Goal: Information Seeking & Learning: Learn about a topic

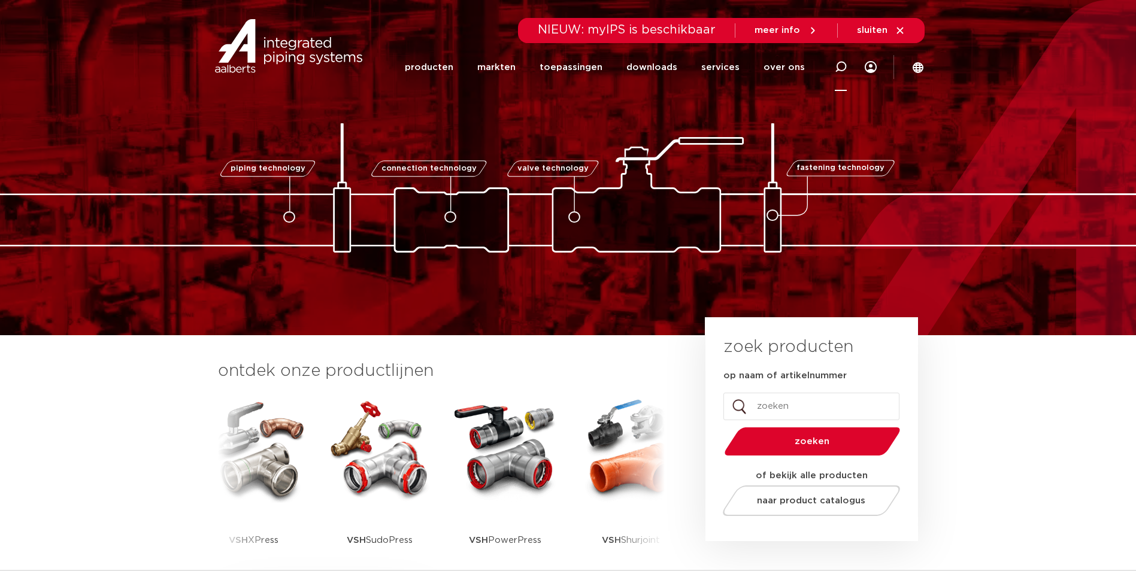
click at [837, 68] on icon at bounding box center [841, 67] width 12 height 12
paste input "6207828"
type input "6207828"
click button "Zoeken" at bounding box center [0, 0] width 0 height 0
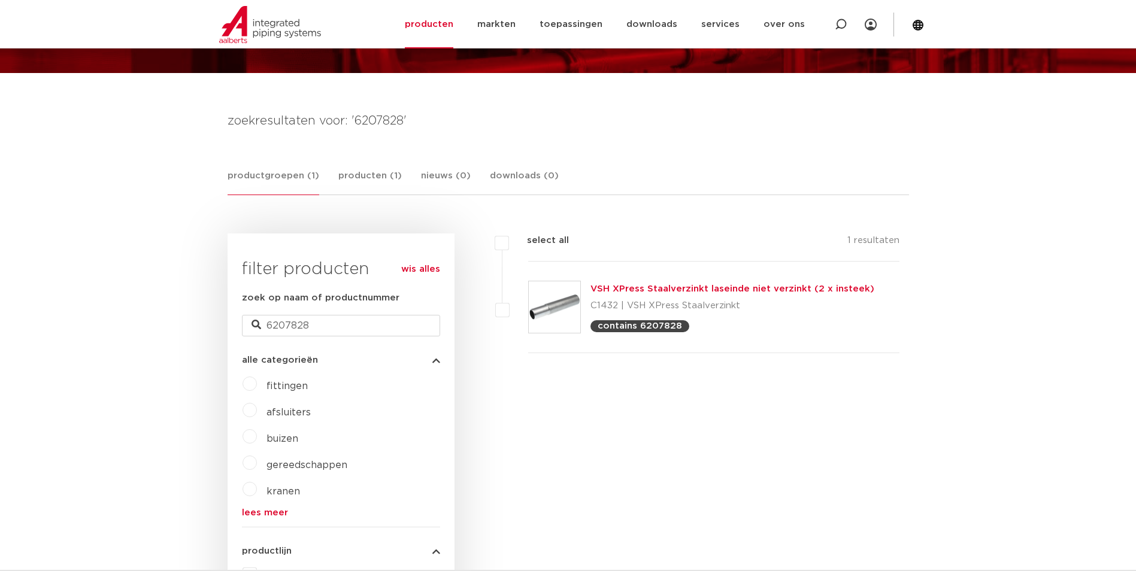
click at [625, 283] on div "VSH XPress Staalverzinkt laseinde niet verzinkt (2 x insteek) C1432 | VSH XPres…" at bounding box center [732, 307] width 284 height 50
click at [625, 289] on link "VSH XPress Staalverzinkt laseinde niet verzinkt (2 x insteek)" at bounding box center [732, 288] width 284 height 9
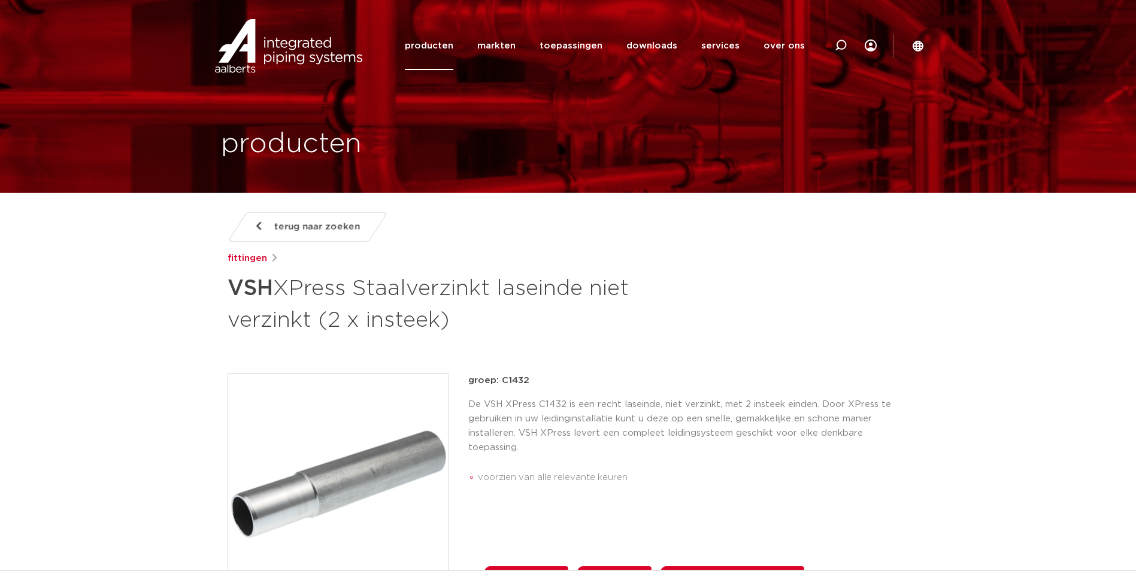
scroll to position [725, 0]
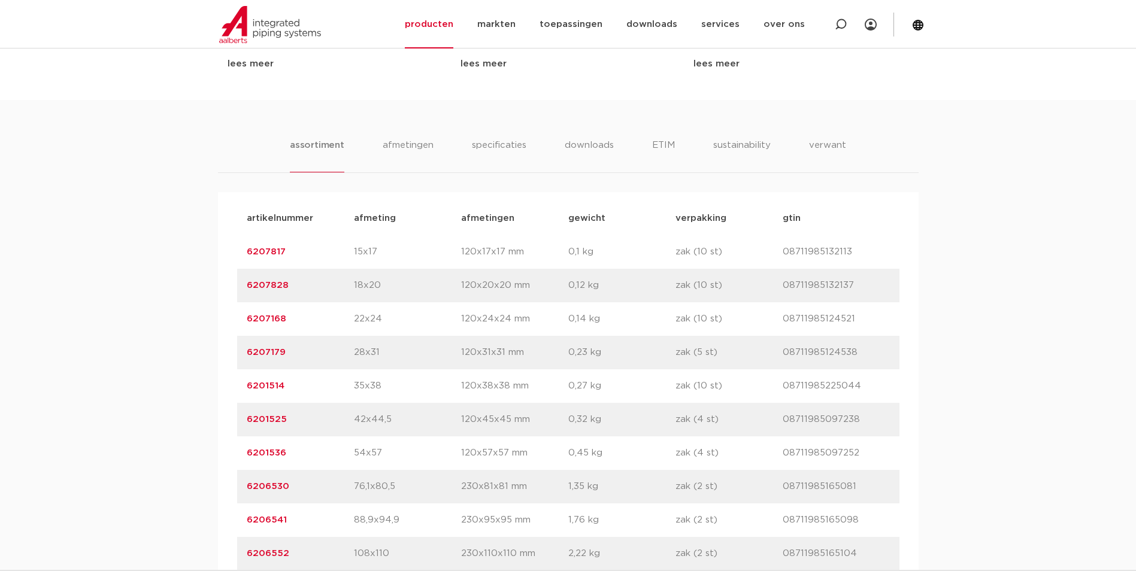
click at [277, 287] on link "6207828" at bounding box center [268, 285] width 42 height 9
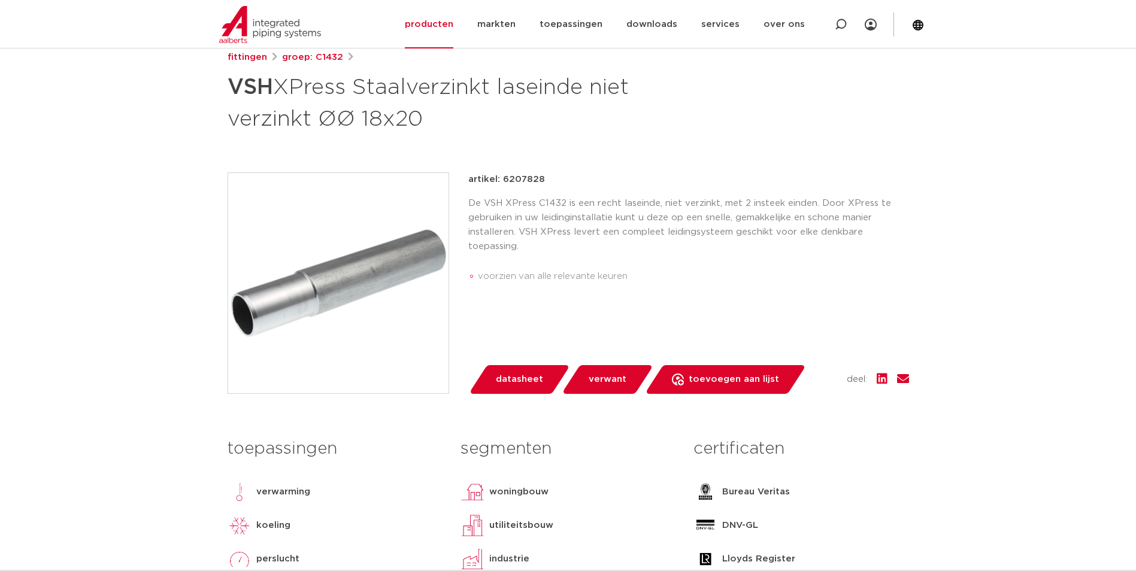
scroll to position [180, 0]
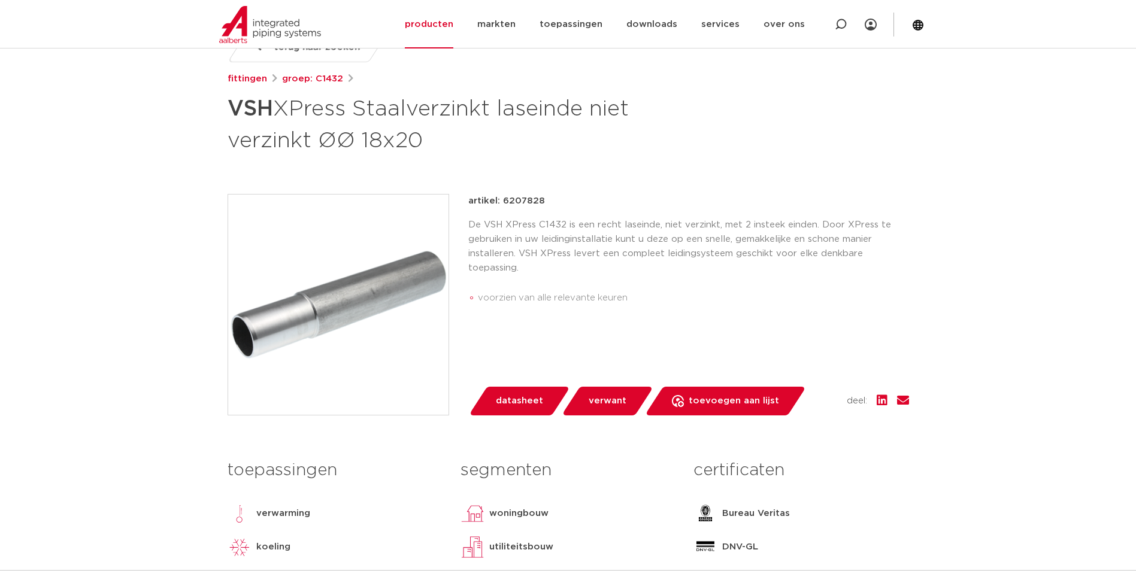
click at [305, 333] on img at bounding box center [338, 305] width 220 height 220
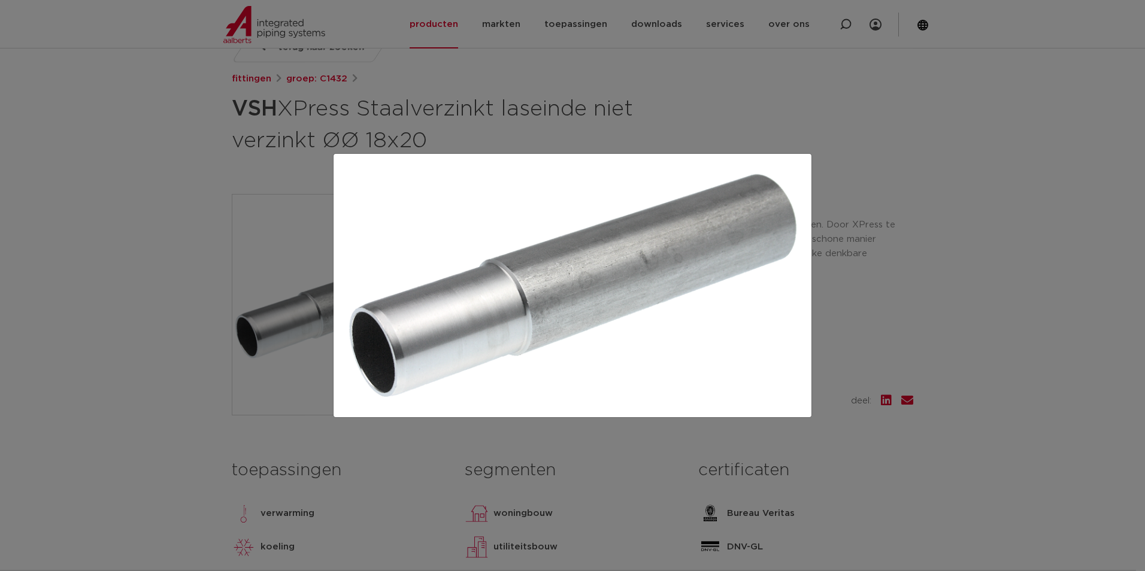
click at [213, 241] on div at bounding box center [572, 285] width 1145 height 571
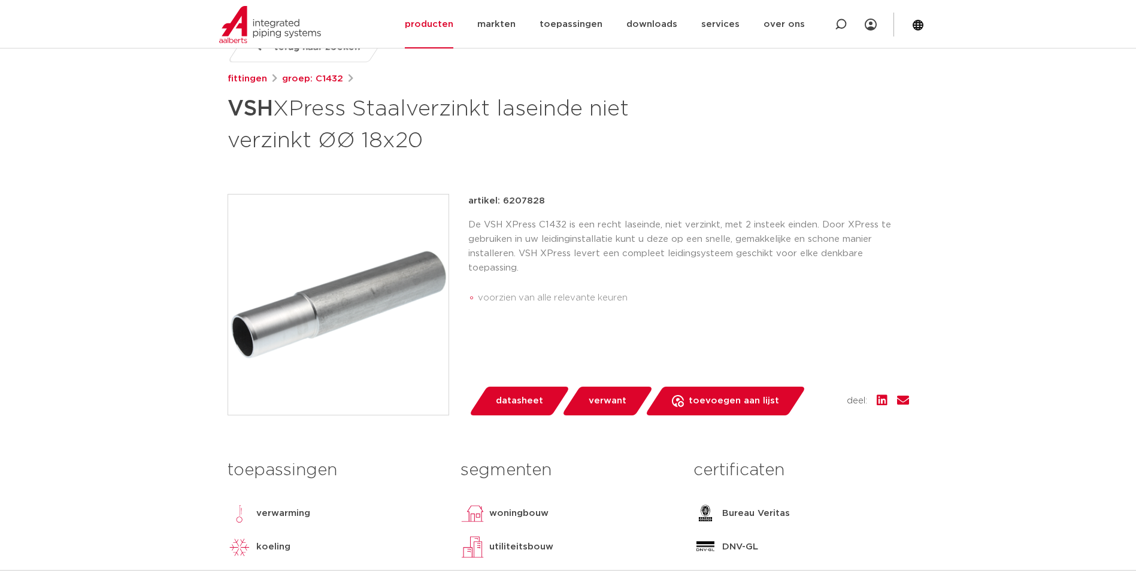
click at [545, 295] on li "voorzien van alle relevante keuren" at bounding box center [693, 298] width 431 height 19
click at [701, 284] on ul "voorzien van alle relevante keuren" at bounding box center [688, 298] width 441 height 29
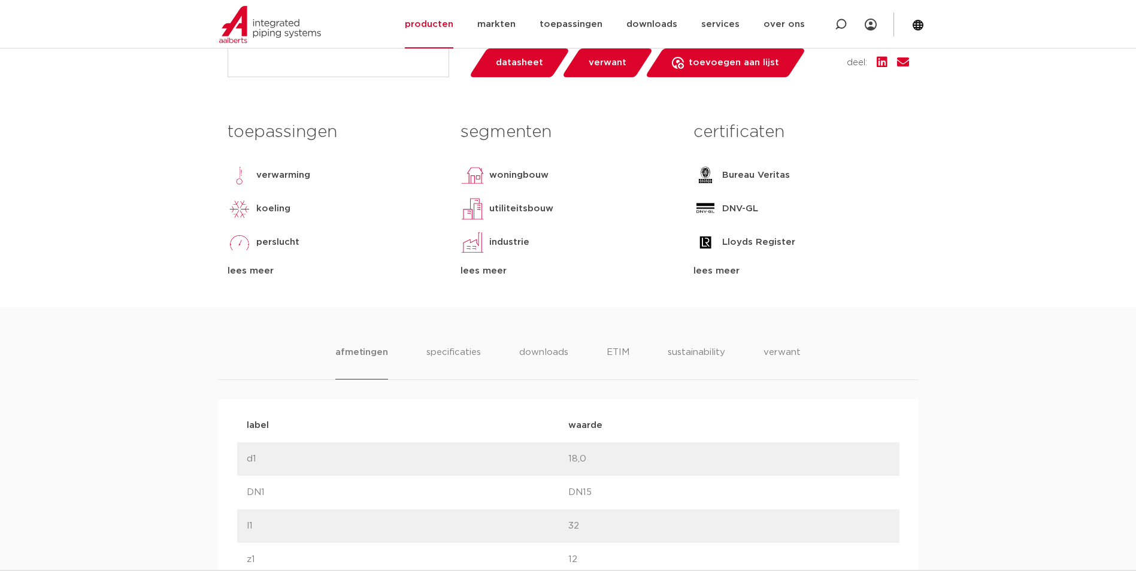
scroll to position [539, 0]
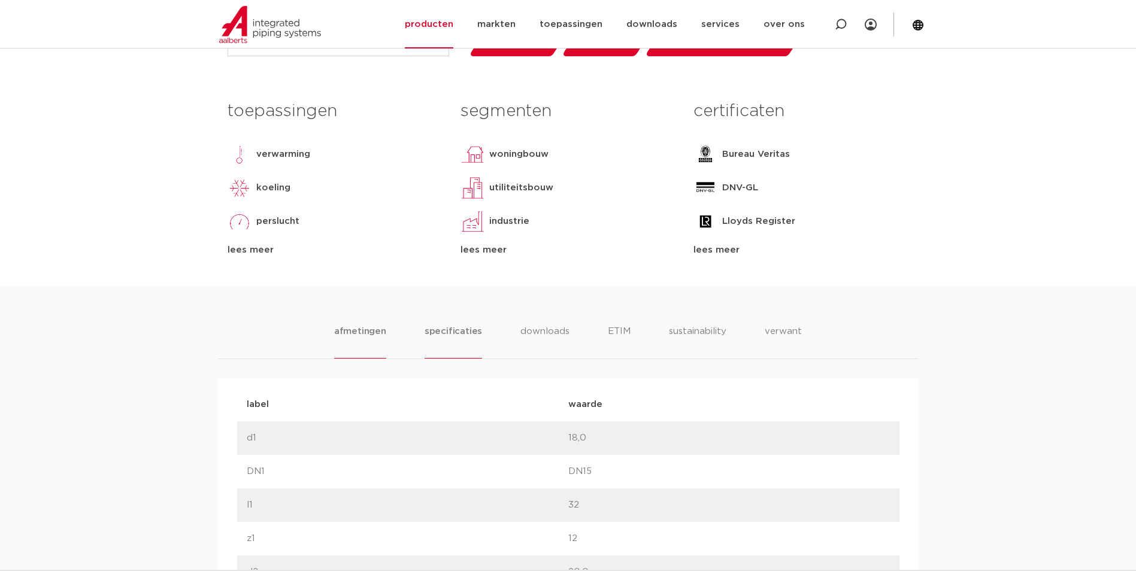
click at [468, 337] on li "specificaties" at bounding box center [453, 342] width 57 height 34
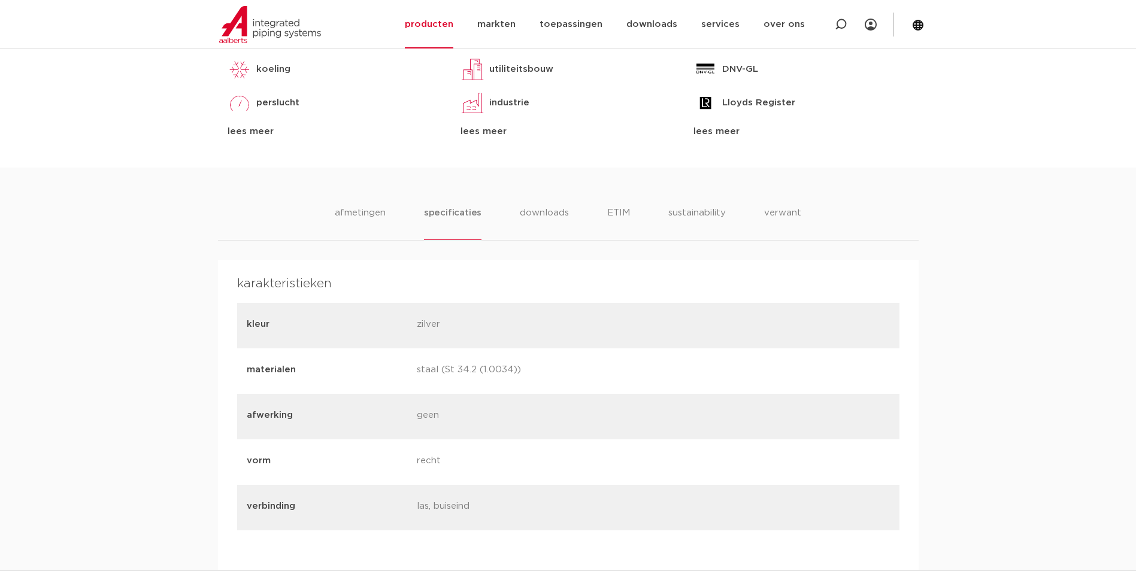
scroll to position [659, 0]
click at [348, 210] on li "afmetingen" at bounding box center [360, 222] width 52 height 34
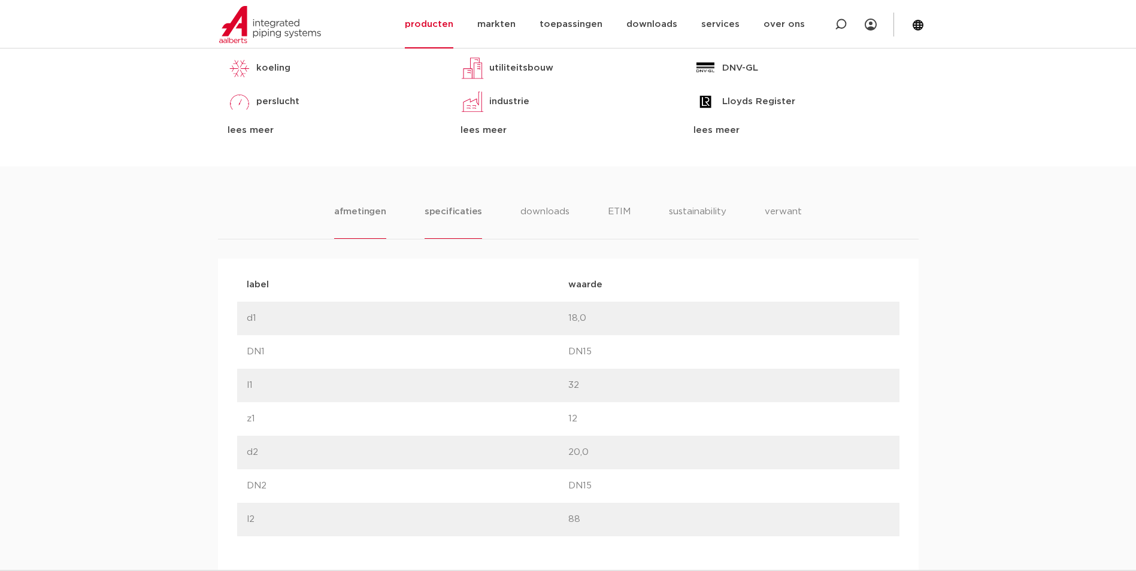
click at [473, 219] on li "specificaties" at bounding box center [453, 222] width 57 height 34
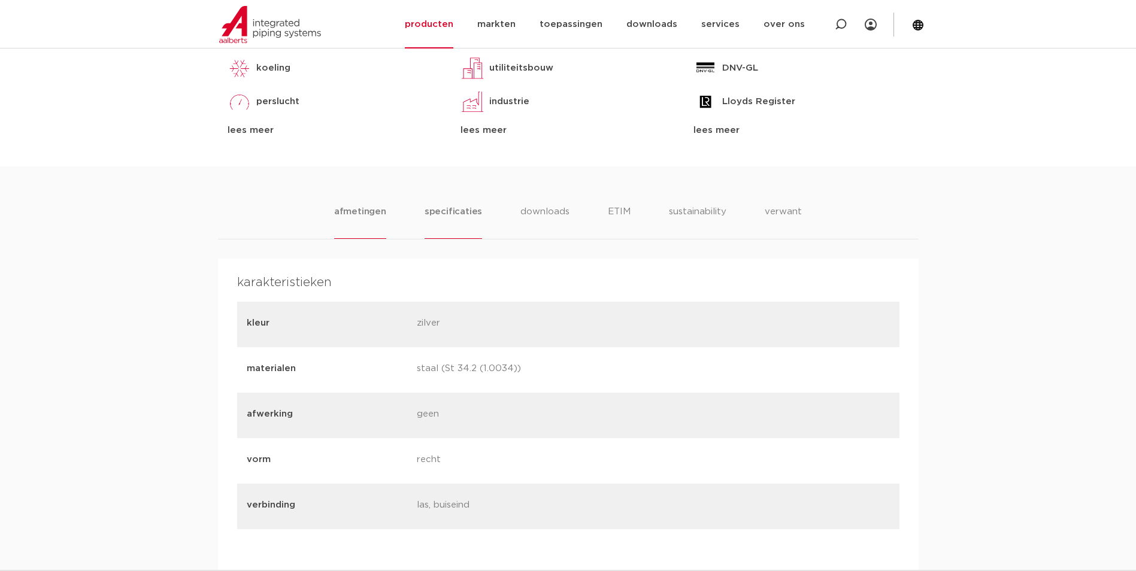
click at [359, 215] on li "afmetingen" at bounding box center [360, 222] width 52 height 34
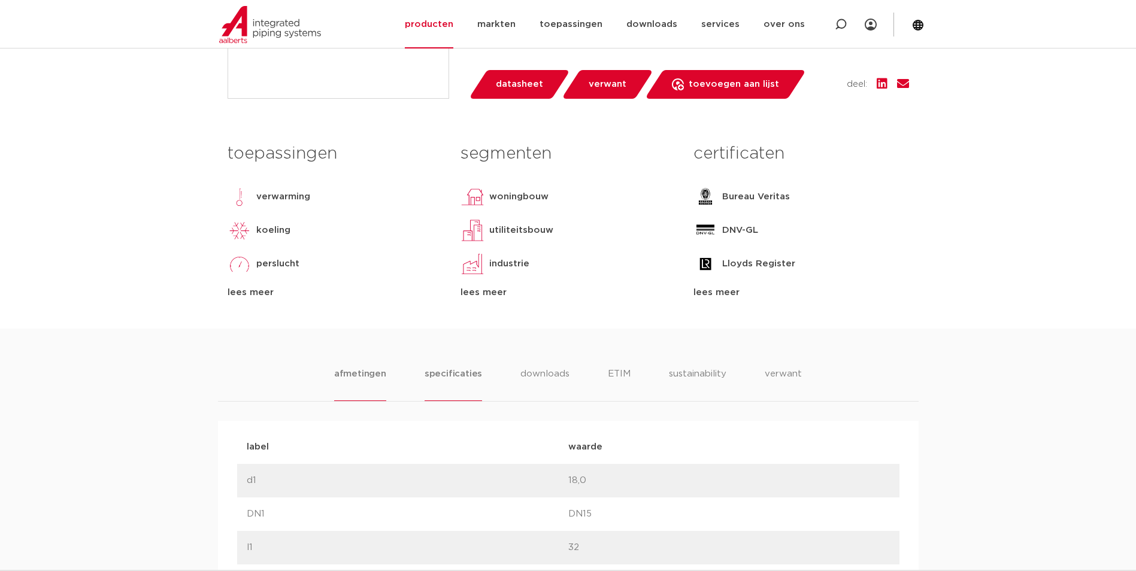
scroll to position [539, 0]
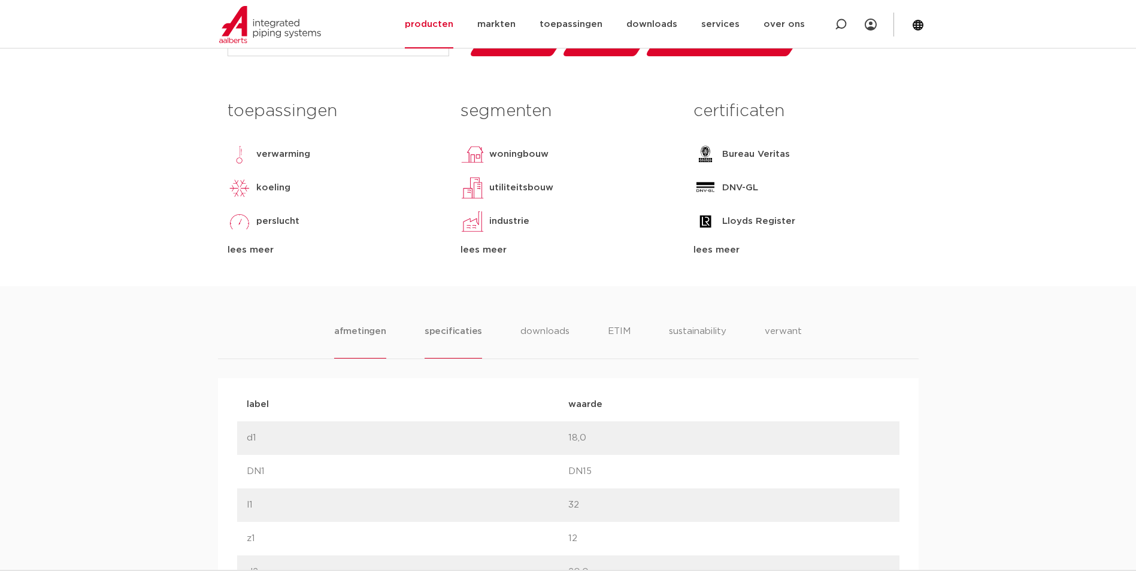
click at [464, 338] on li "specificaties" at bounding box center [453, 342] width 57 height 34
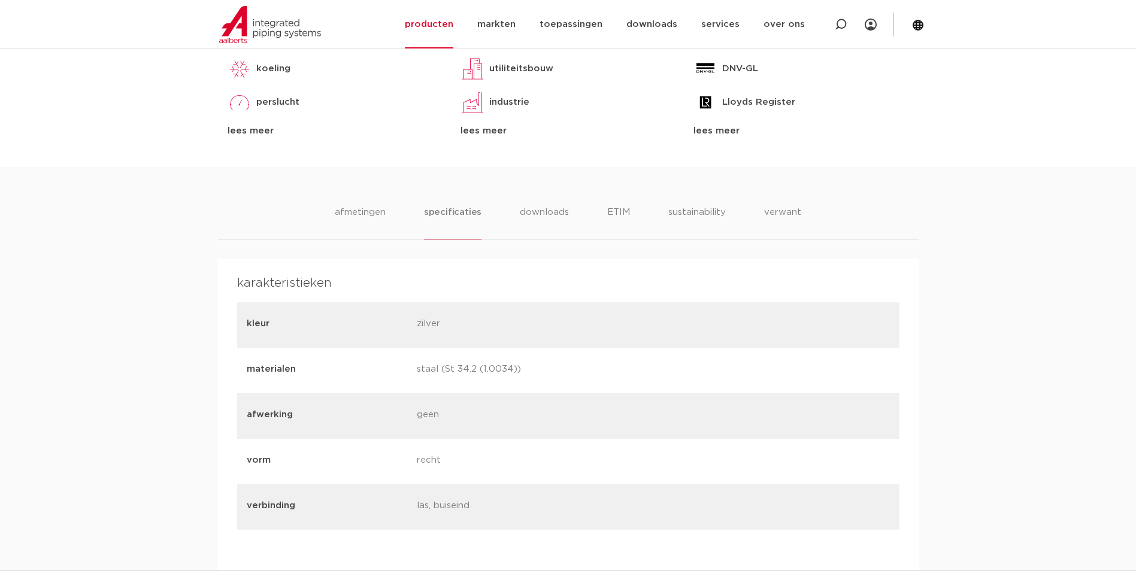
scroll to position [659, 0]
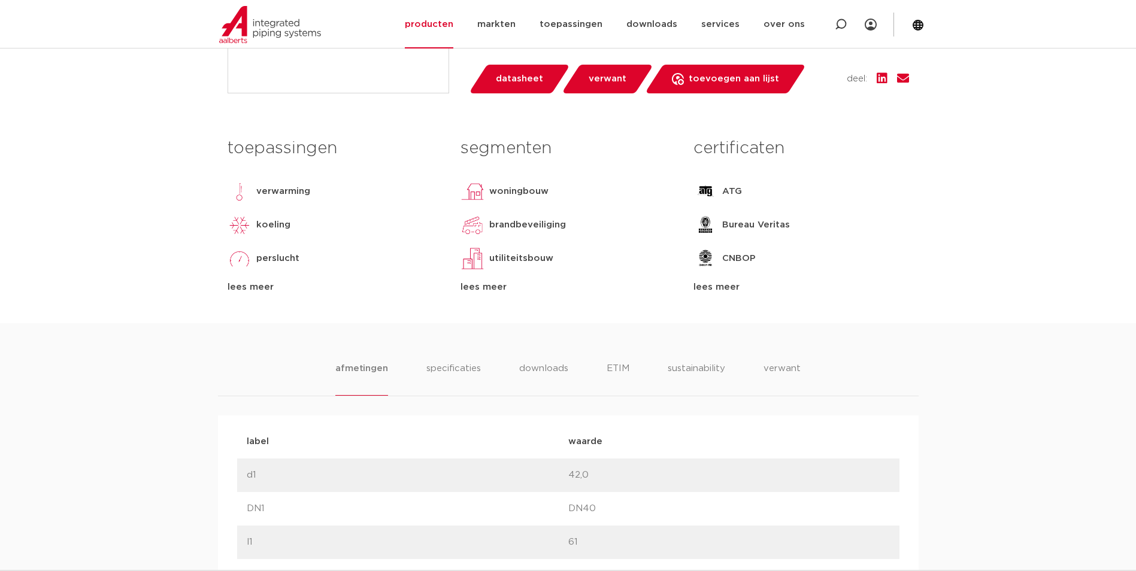
scroll to position [539, 0]
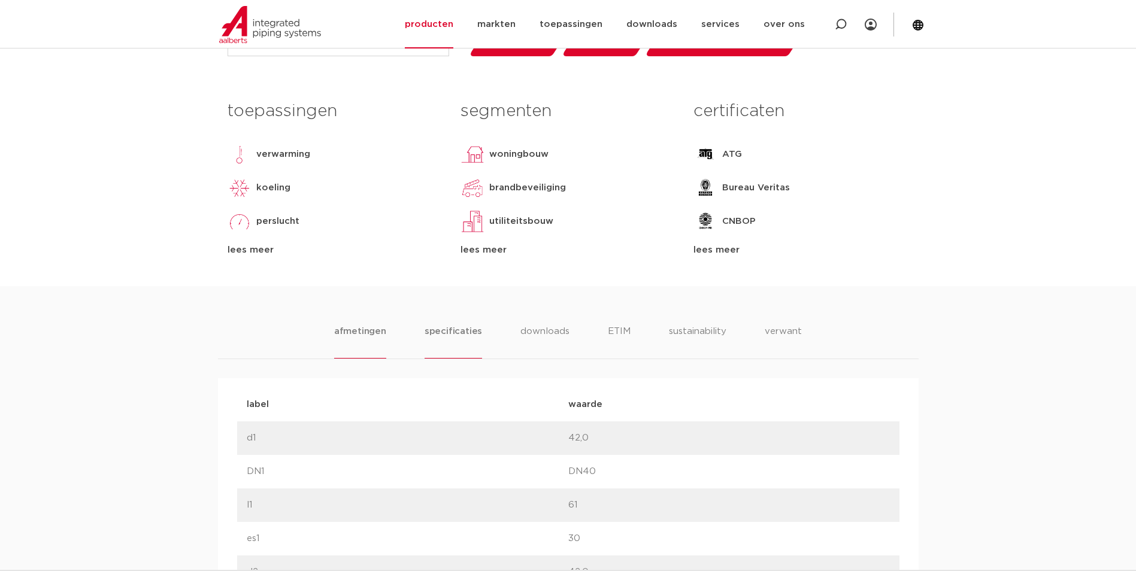
click at [466, 329] on li "specificaties" at bounding box center [453, 342] width 57 height 34
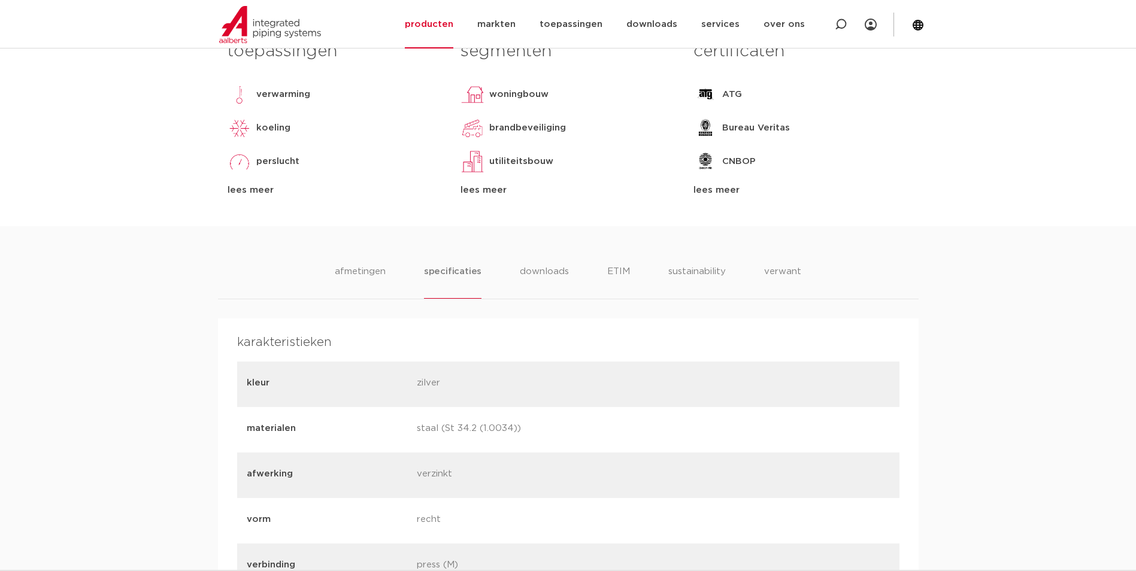
scroll to position [659, 0]
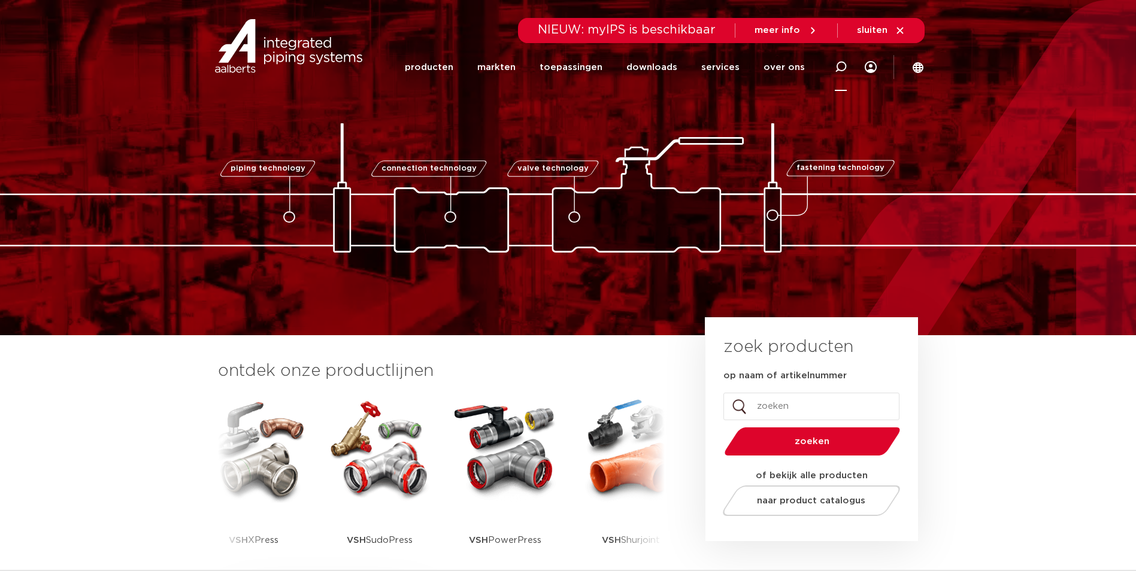
click at [840, 74] on div at bounding box center [841, 67] width 12 height 49
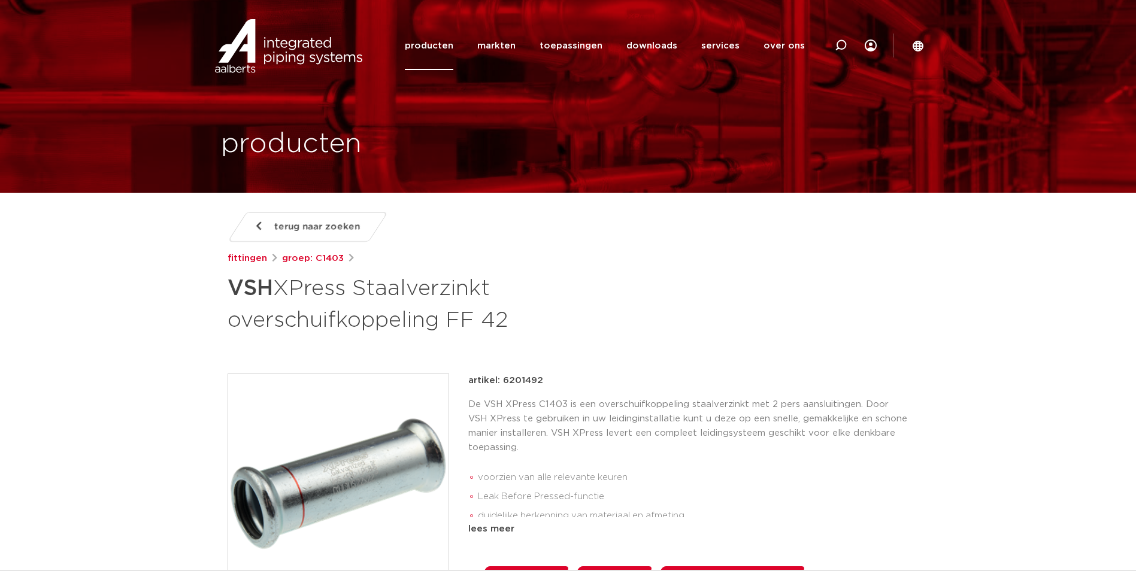
click at [490, 325] on h1 "VSH XPress Staalverzinkt overschuifkoppeling FF 42" at bounding box center [453, 303] width 450 height 65
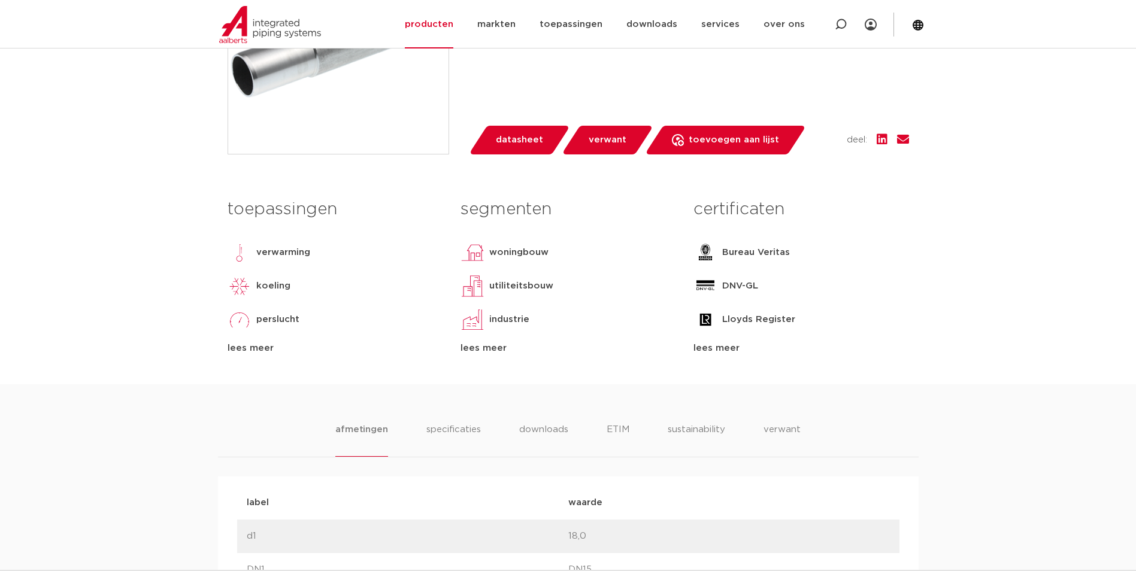
scroll to position [539, 0]
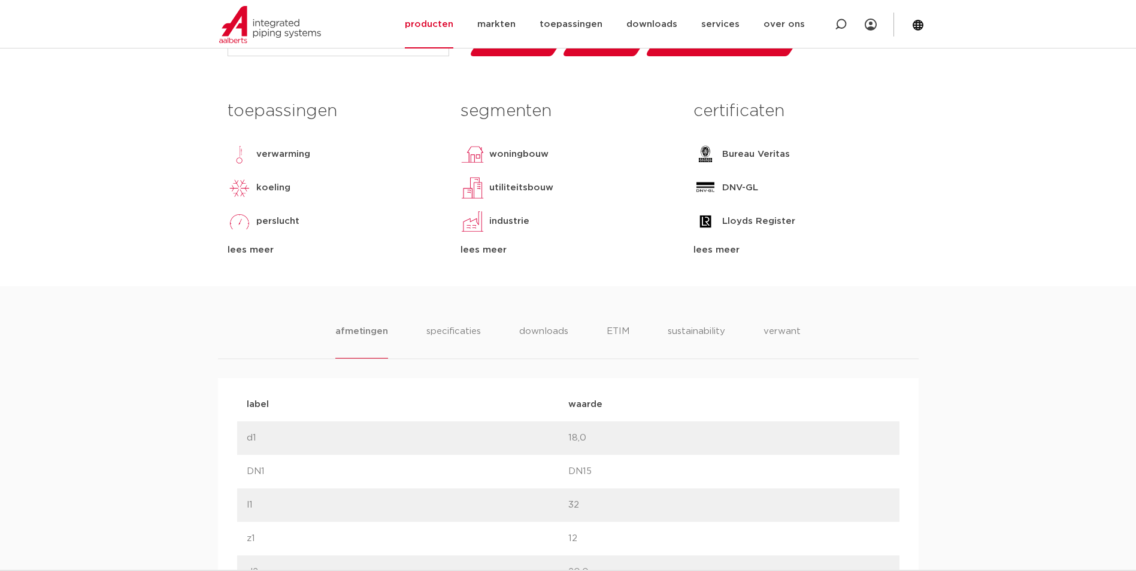
click at [426, 338] on li "specificaties" at bounding box center [453, 342] width 54 height 34
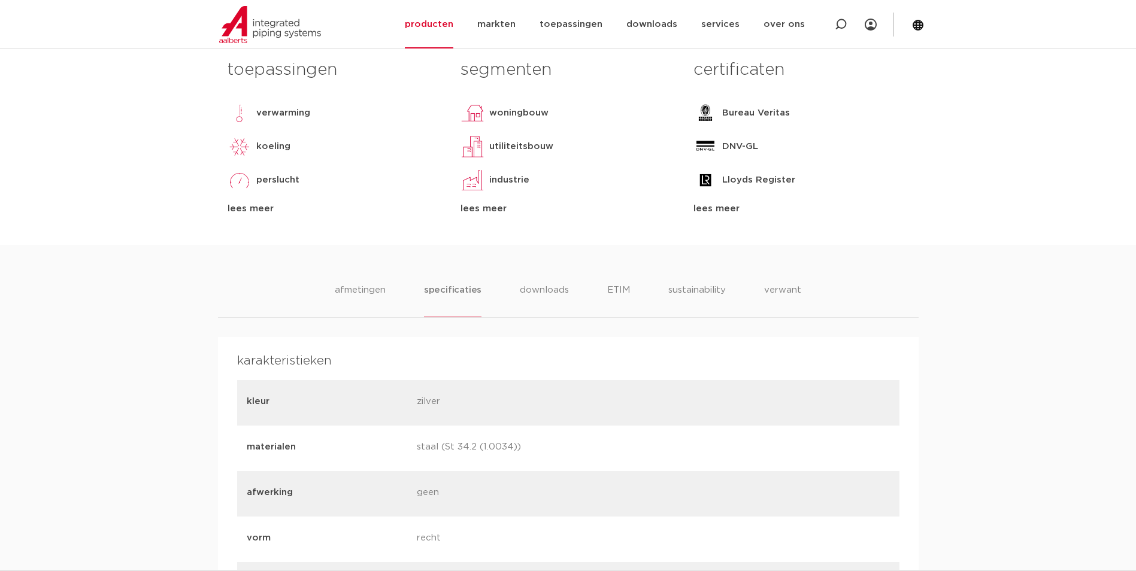
scroll to position [599, 0]
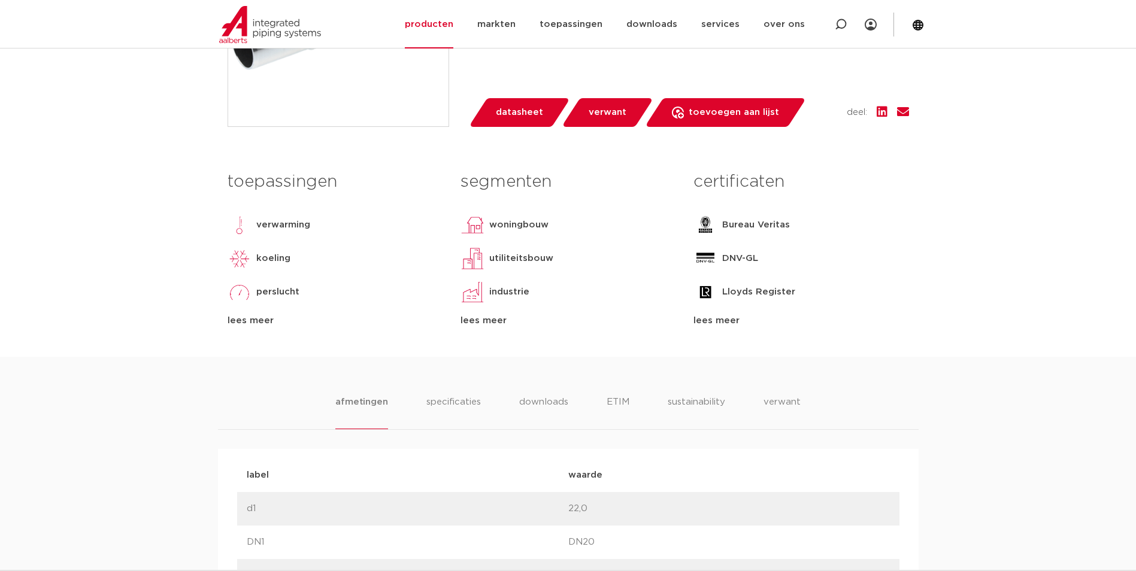
scroll to position [479, 0]
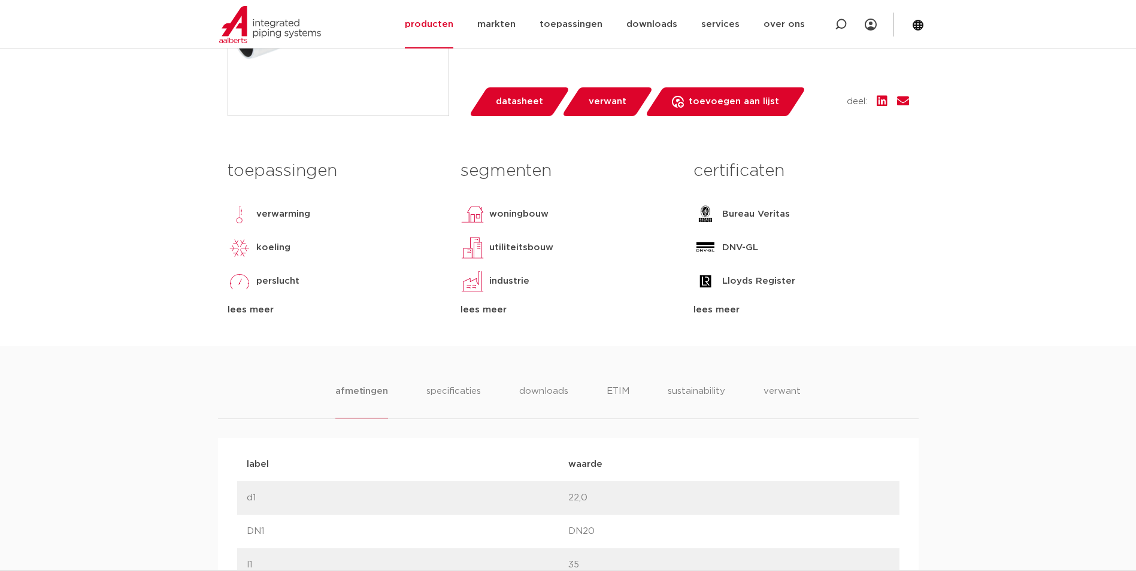
click at [365, 286] on div "perslucht" at bounding box center [335, 281] width 215 height 24
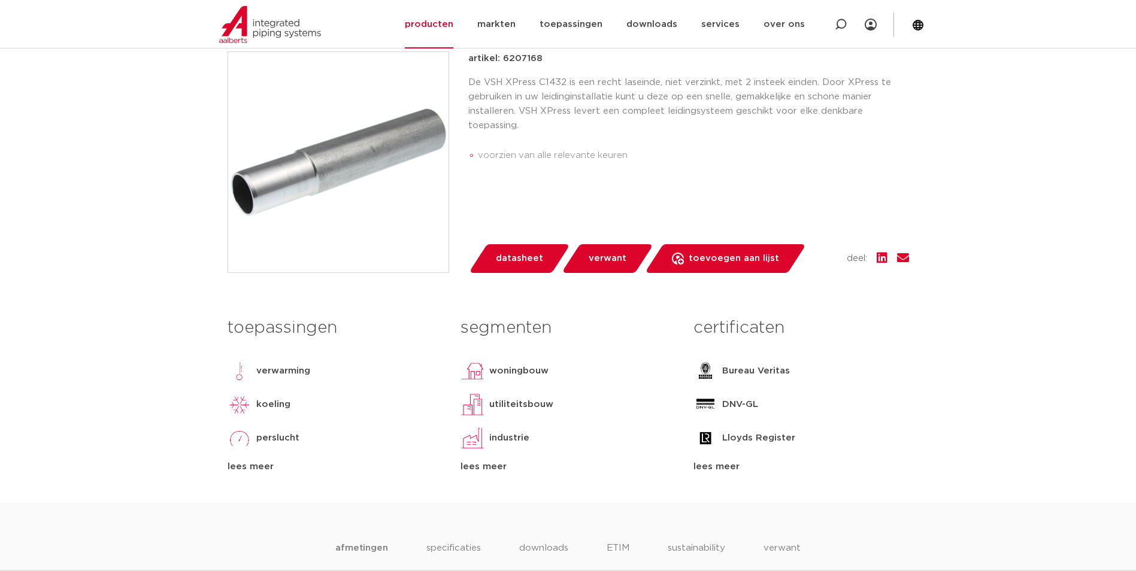
scroll to position [240, 0]
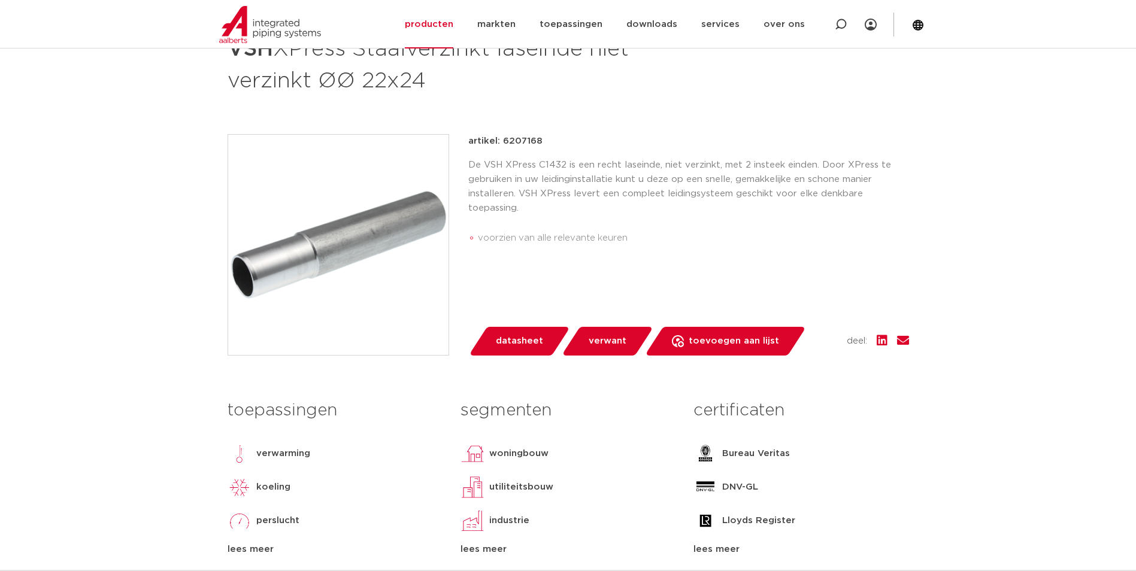
click at [365, 290] on img at bounding box center [338, 245] width 220 height 220
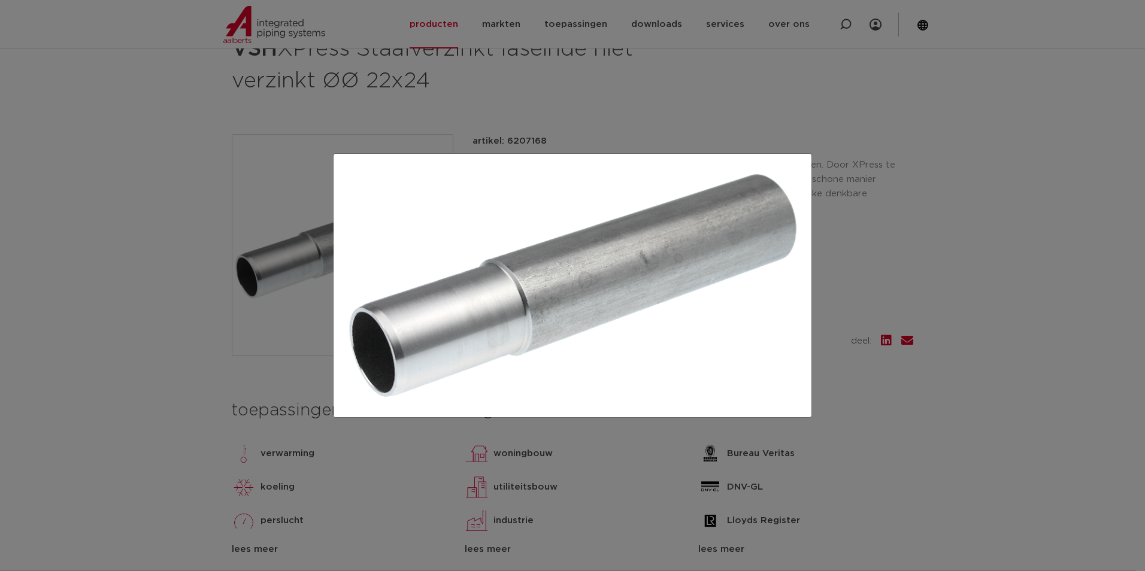
click at [928, 221] on div at bounding box center [572, 285] width 1145 height 571
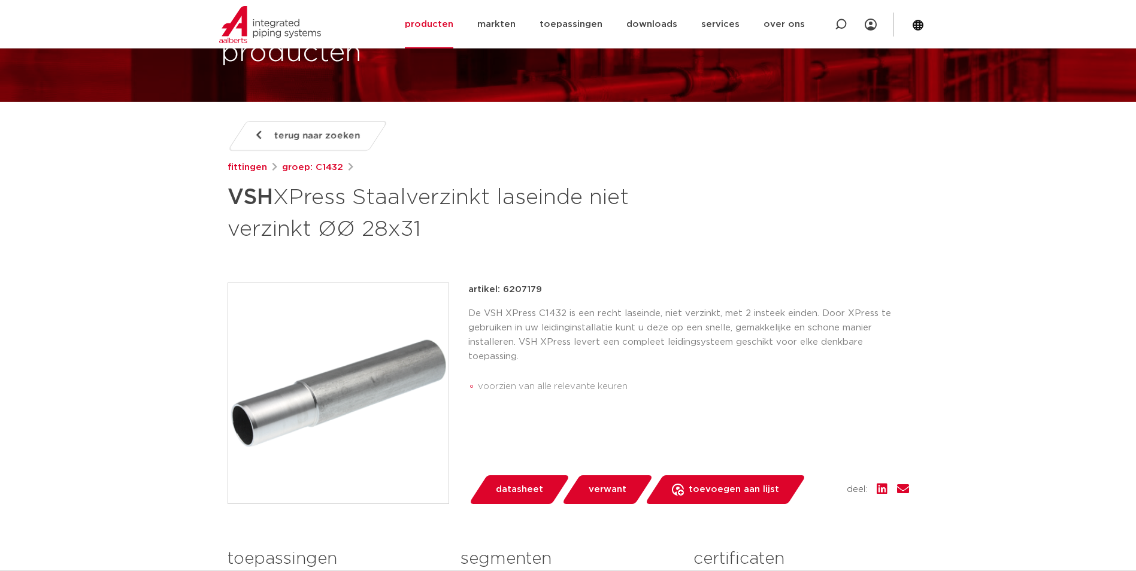
scroll to position [120, 0]
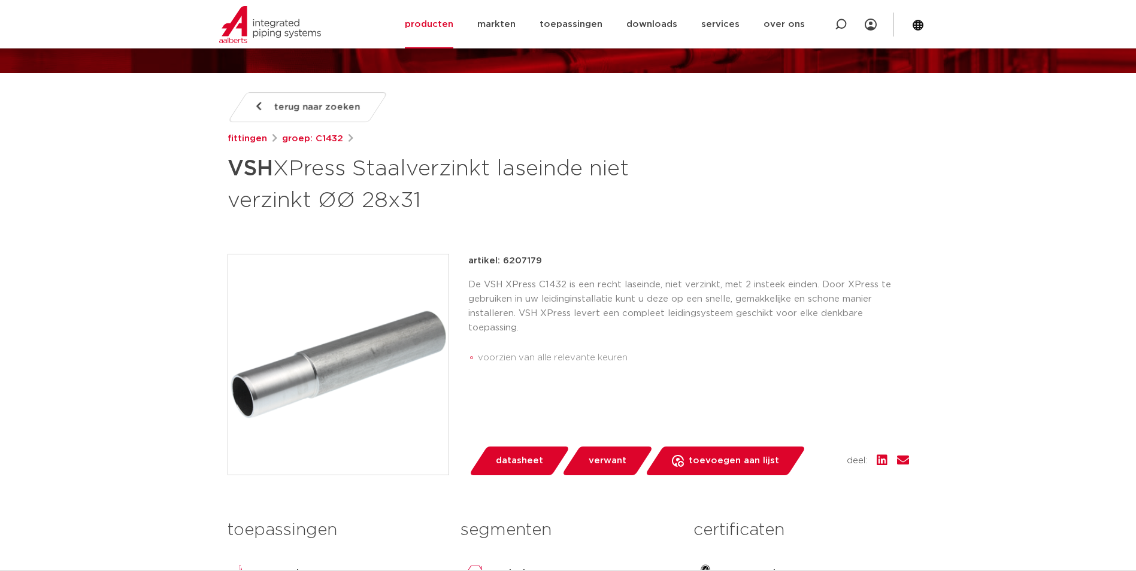
click at [425, 347] on img at bounding box center [338, 364] width 220 height 220
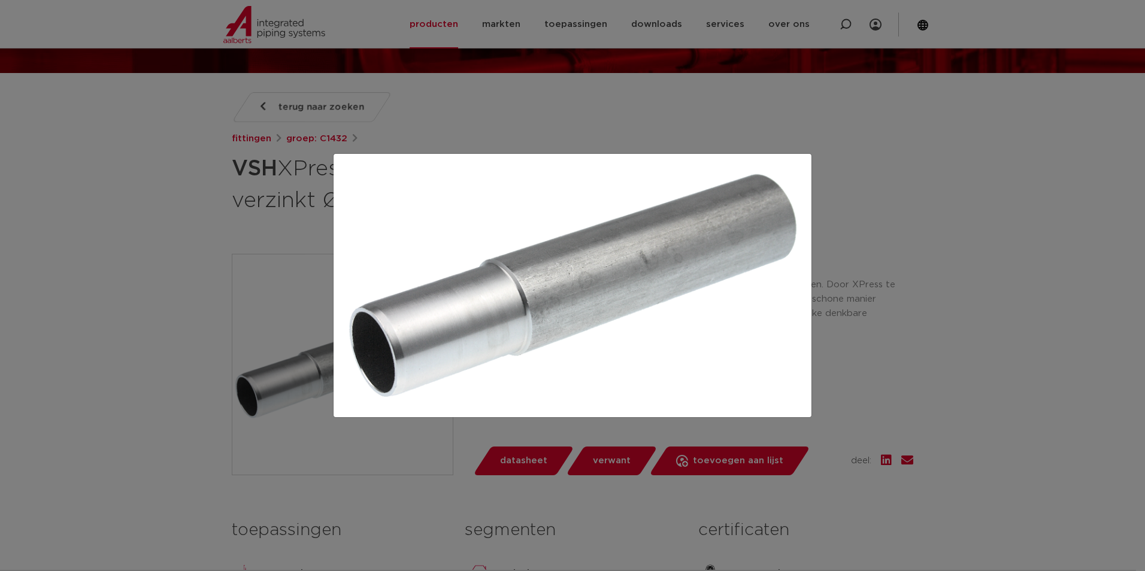
click at [828, 204] on div at bounding box center [572, 285] width 1145 height 571
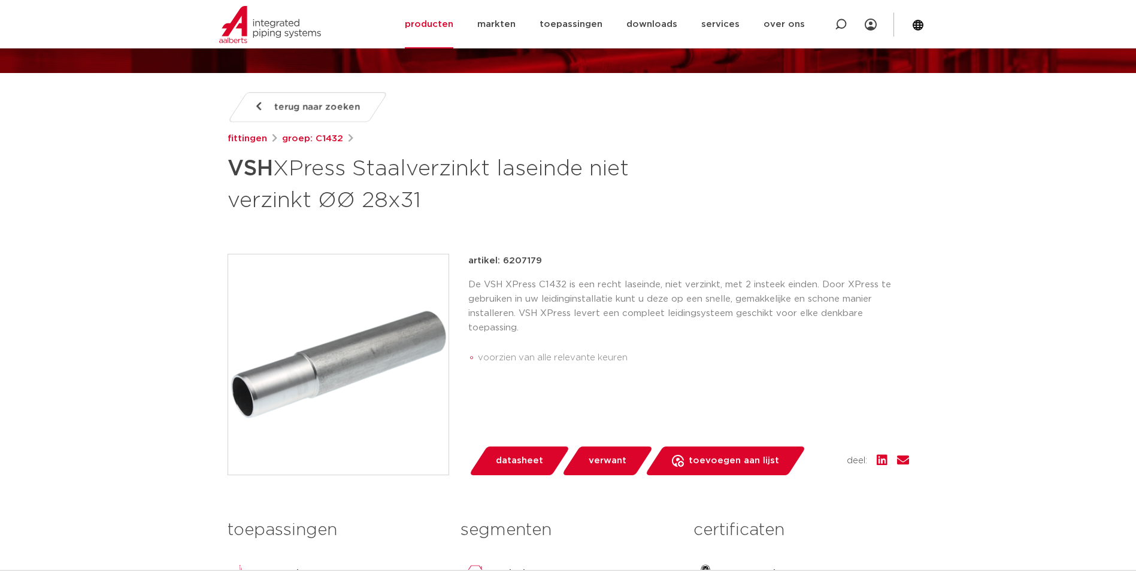
click at [531, 293] on p "De VSH XPress C1432 is een recht laseinde, niet verzinkt, met 2 insteek einden.…" at bounding box center [688, 306] width 441 height 57
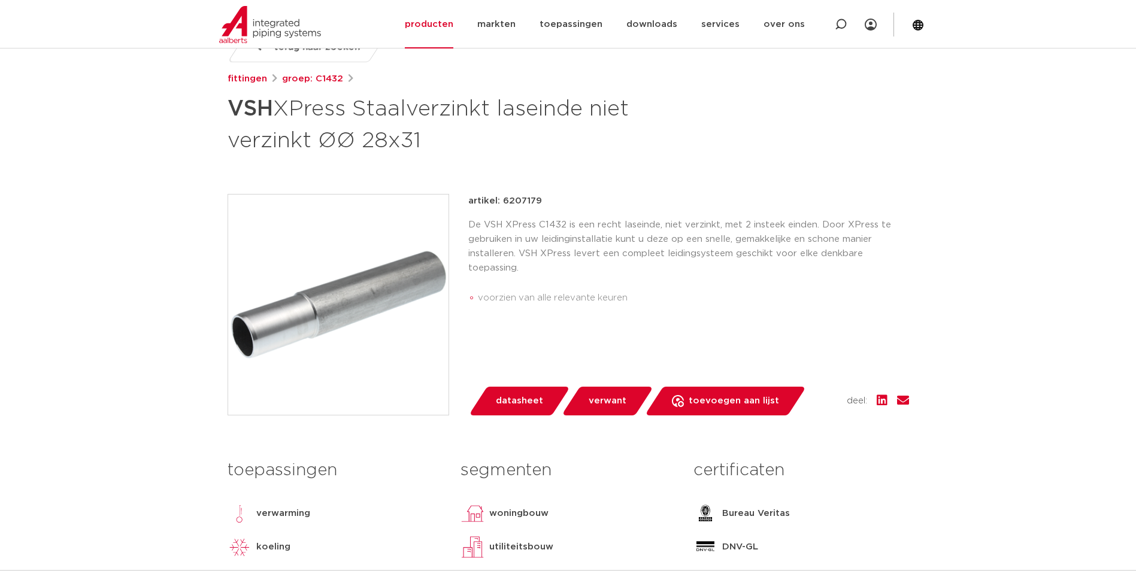
click at [371, 316] on img at bounding box center [338, 305] width 220 height 220
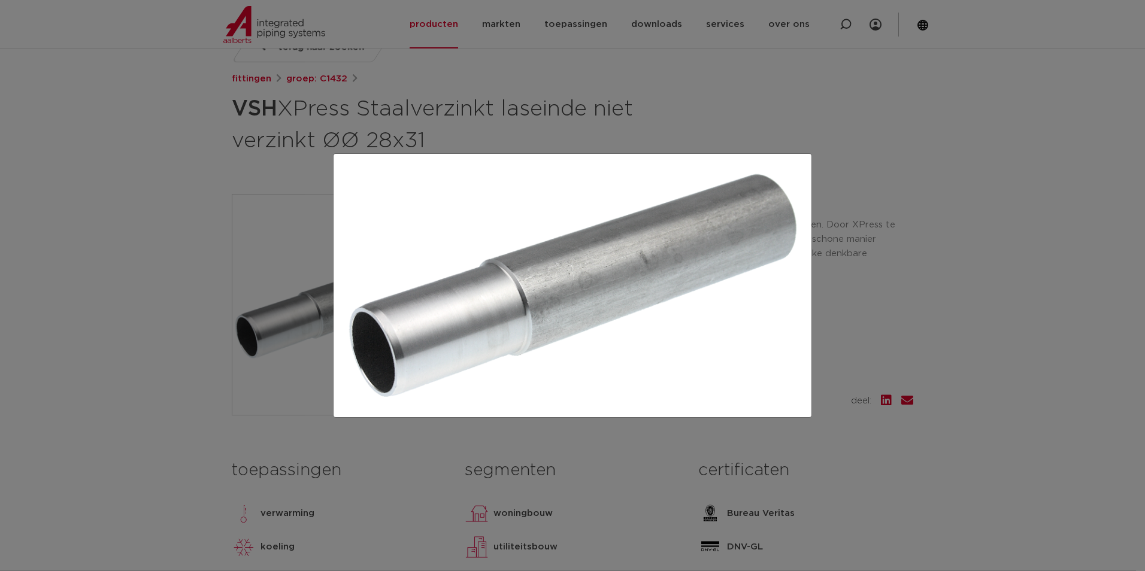
click at [152, 150] on div at bounding box center [572, 285] width 1145 height 571
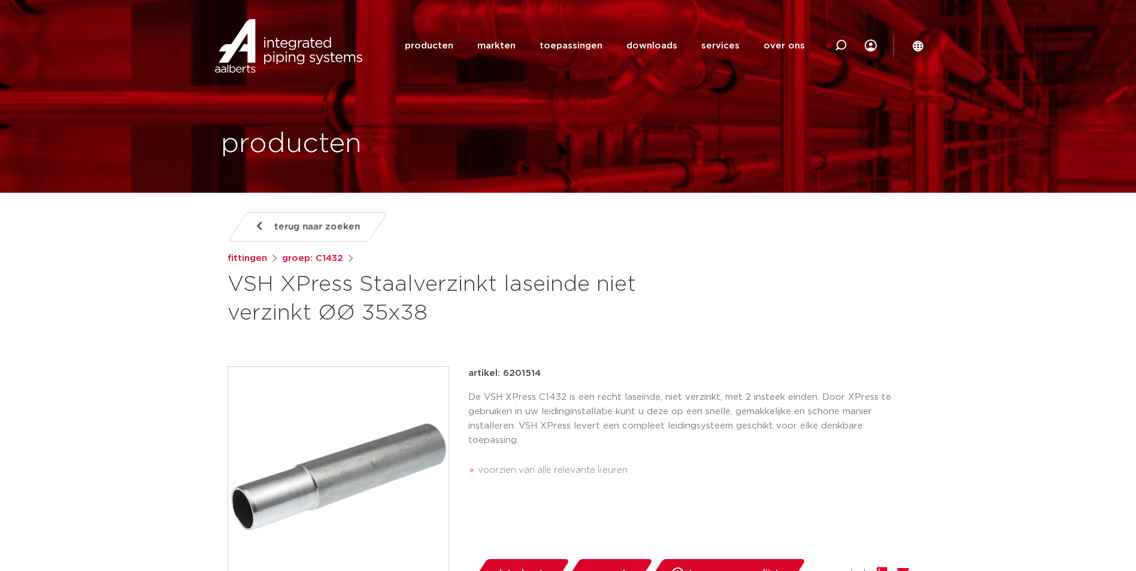
click at [378, 469] on img at bounding box center [338, 477] width 220 height 220
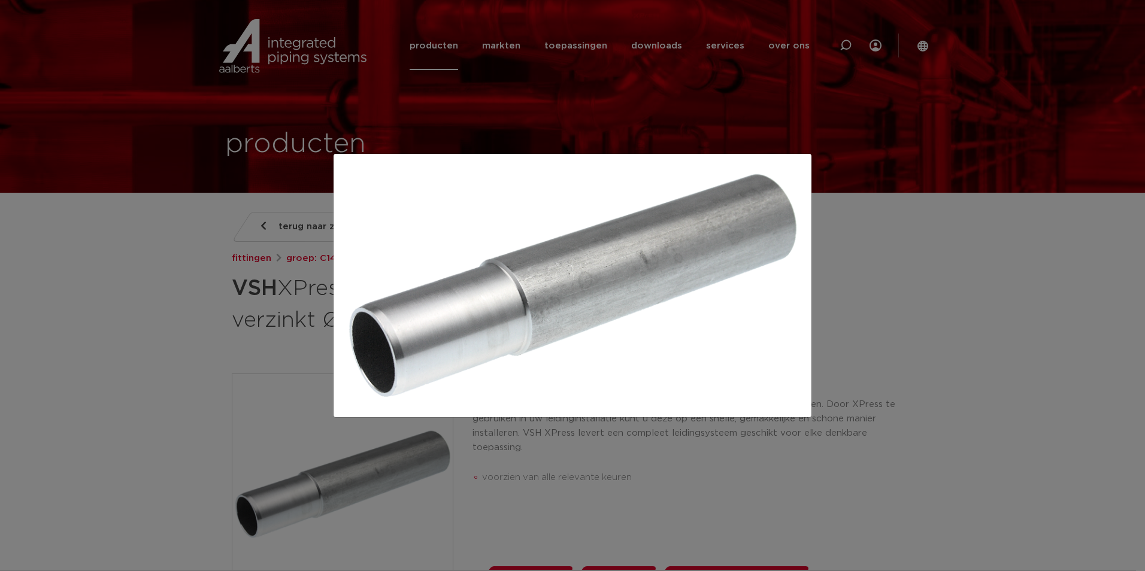
click at [210, 335] on div at bounding box center [572, 285] width 1145 height 571
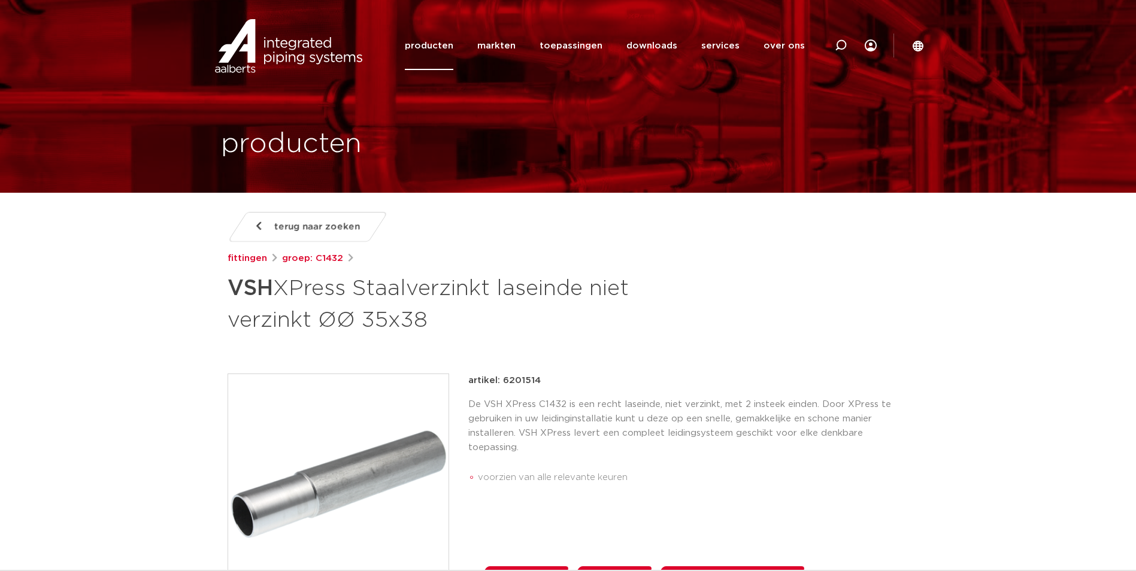
click at [386, 453] on img at bounding box center [338, 484] width 220 height 220
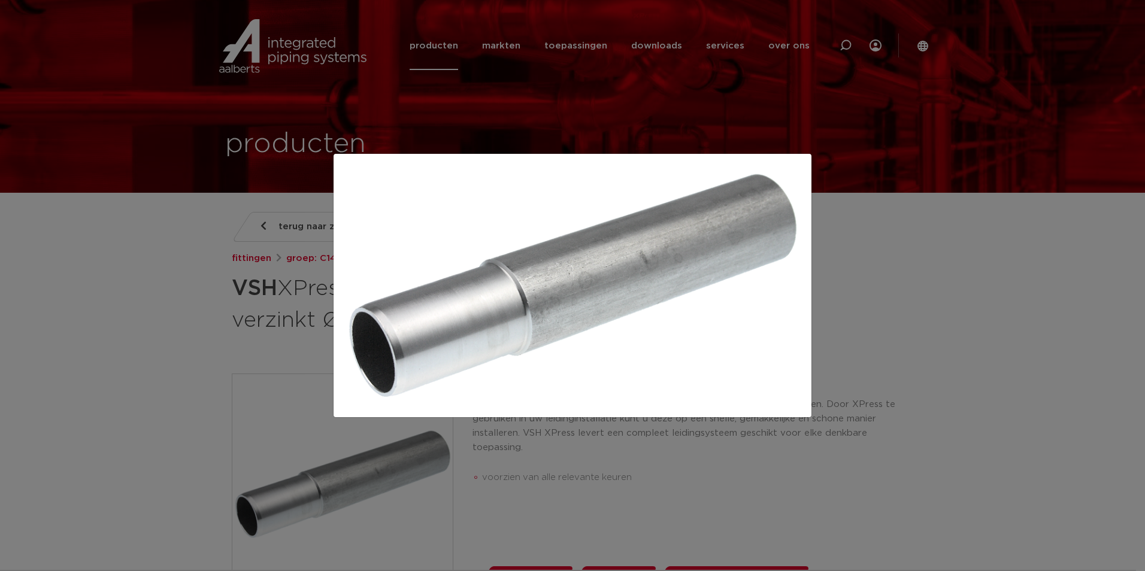
click at [140, 335] on div at bounding box center [572, 285] width 1145 height 571
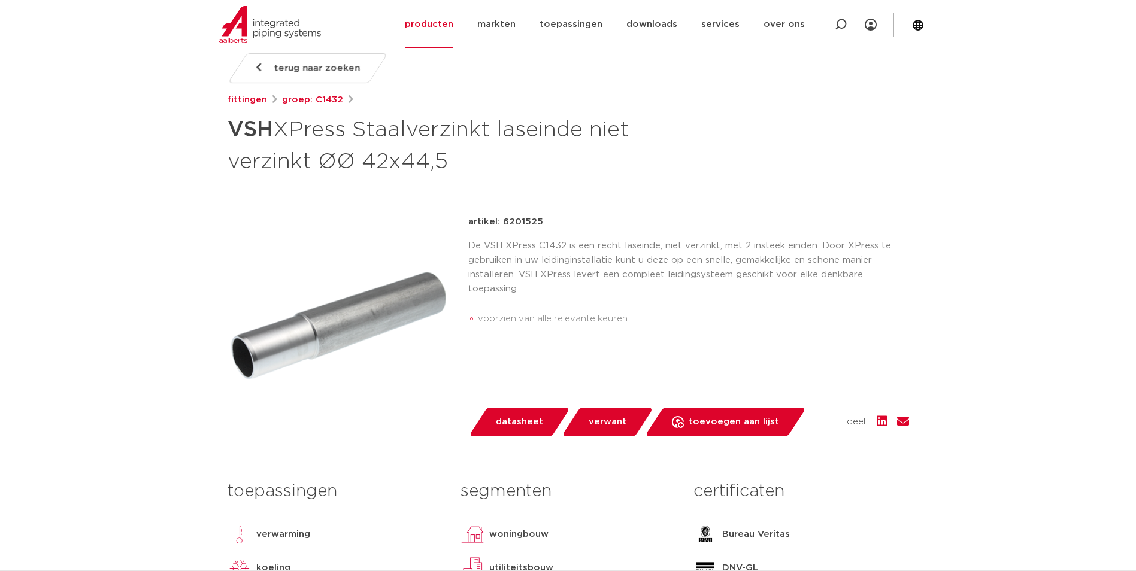
scroll to position [180, 0]
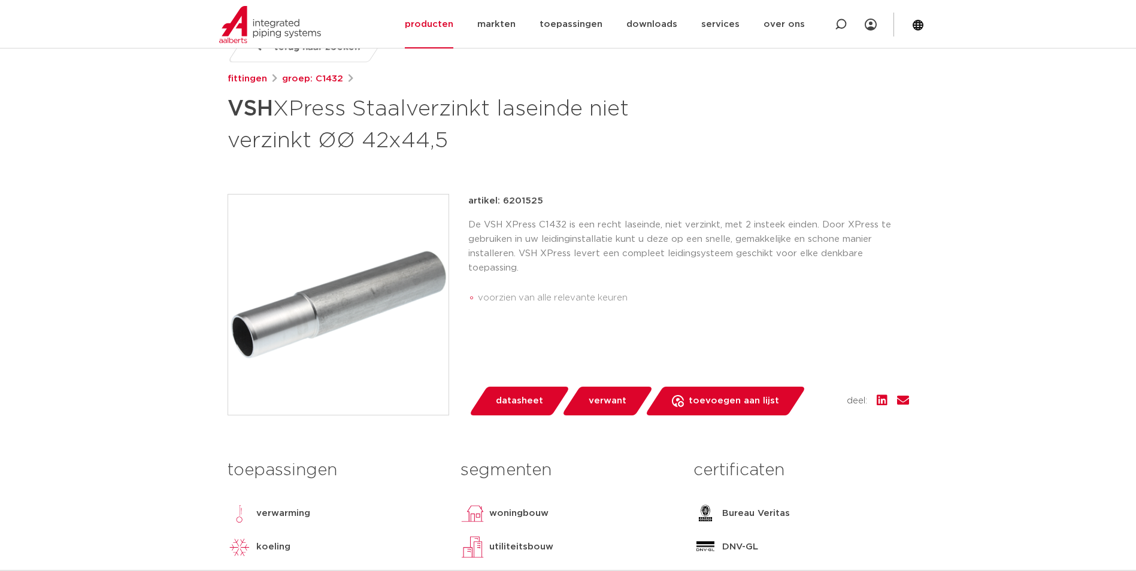
click at [357, 292] on img at bounding box center [338, 305] width 220 height 220
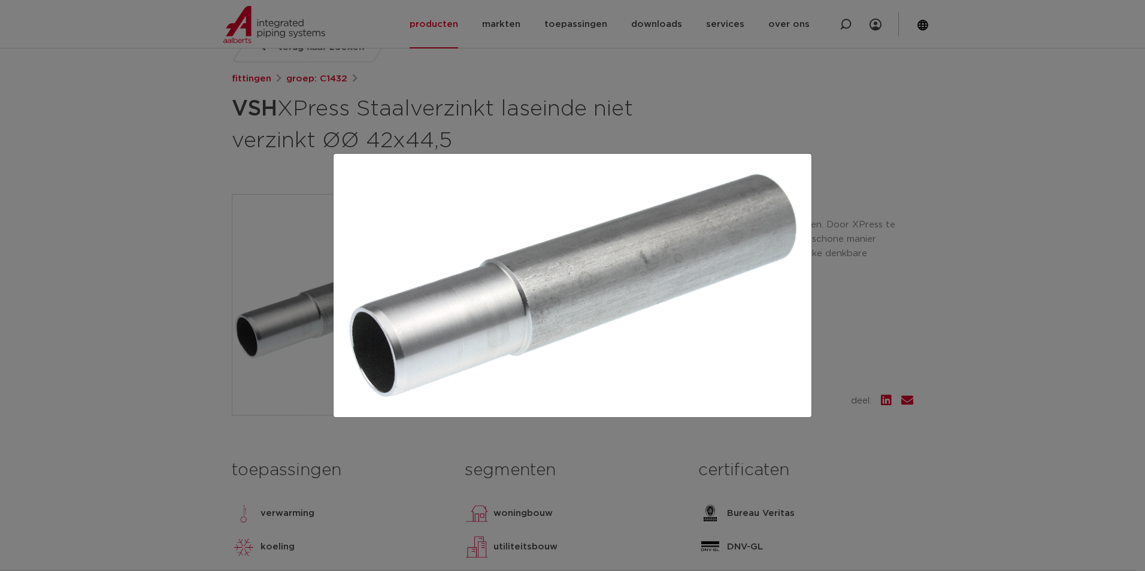
click at [192, 220] on div at bounding box center [572, 285] width 1145 height 571
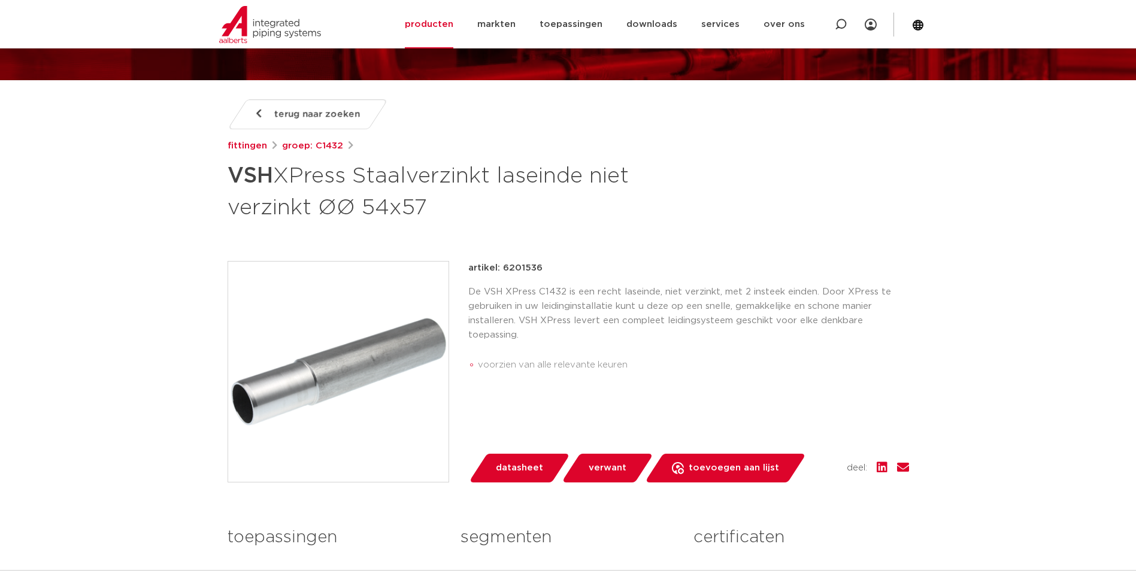
scroll to position [120, 0]
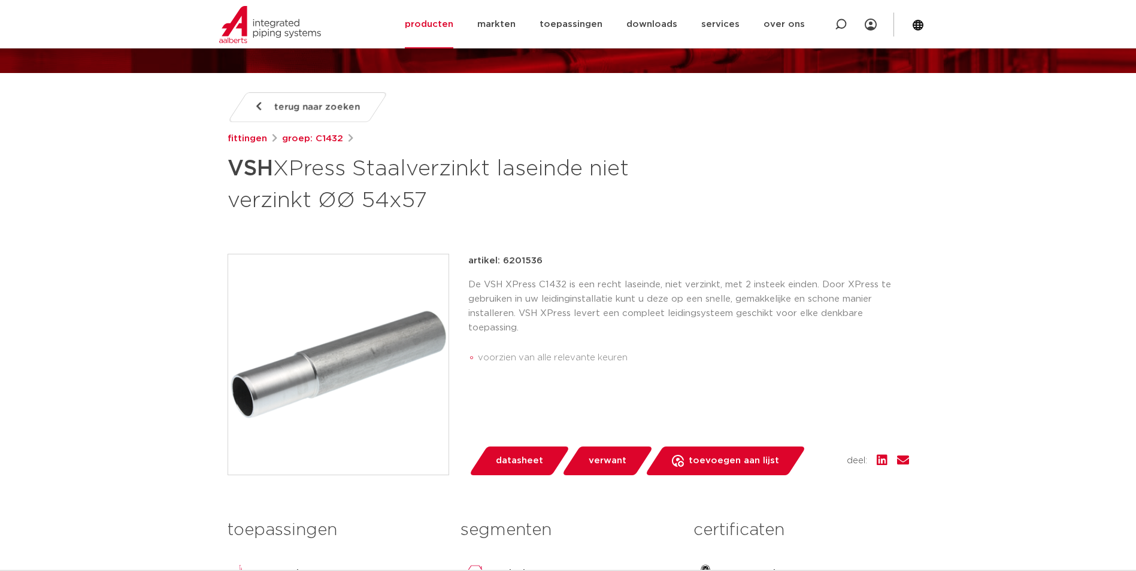
click at [371, 340] on img at bounding box center [338, 364] width 220 height 220
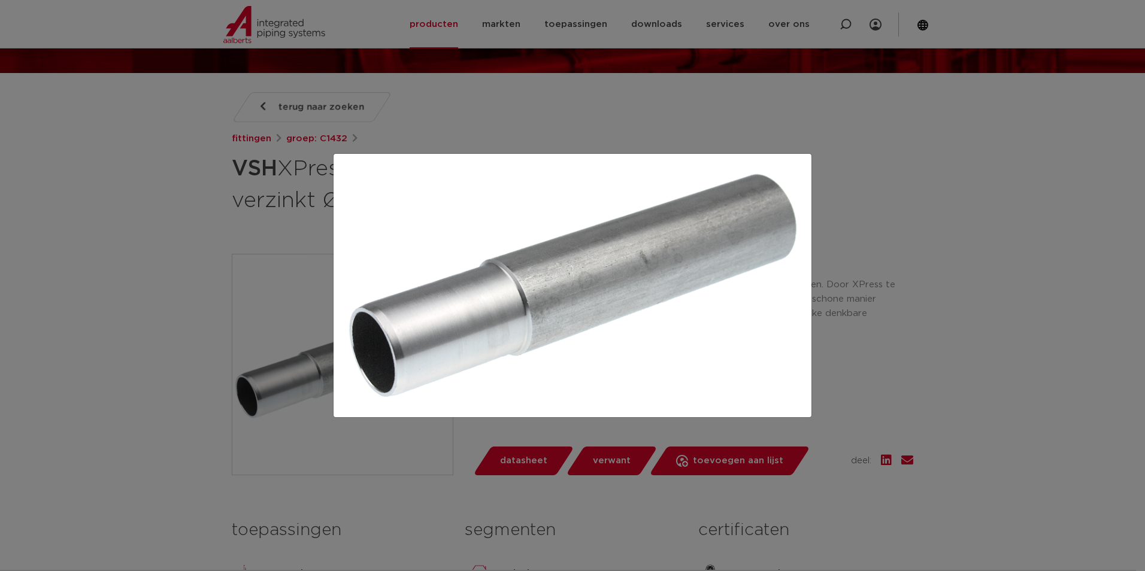
click at [632, 116] on div at bounding box center [572, 285] width 1145 height 571
